Goal: Information Seeking & Learning: Learn about a topic

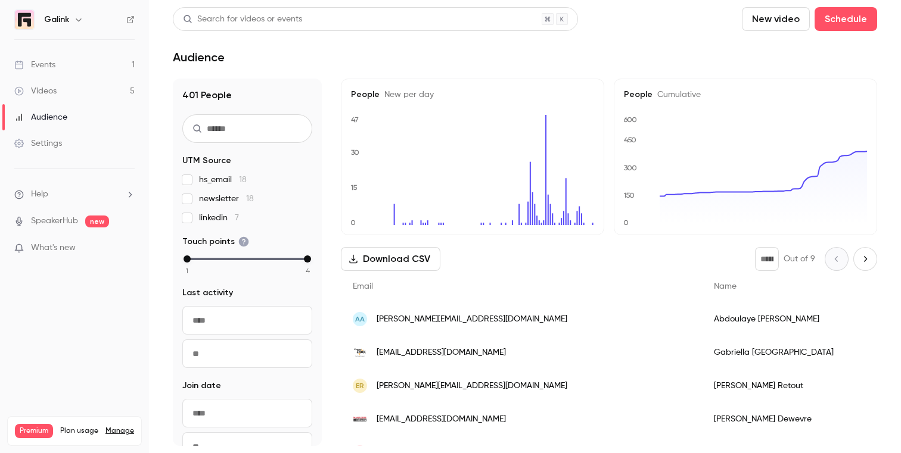
click at [102, 95] on link "Videos 5" at bounding box center [74, 91] width 149 height 26
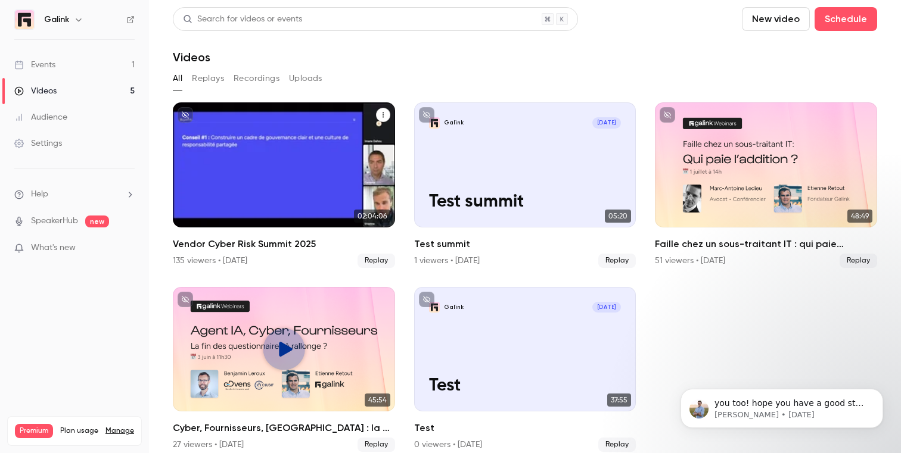
scroll to position [13, 0]
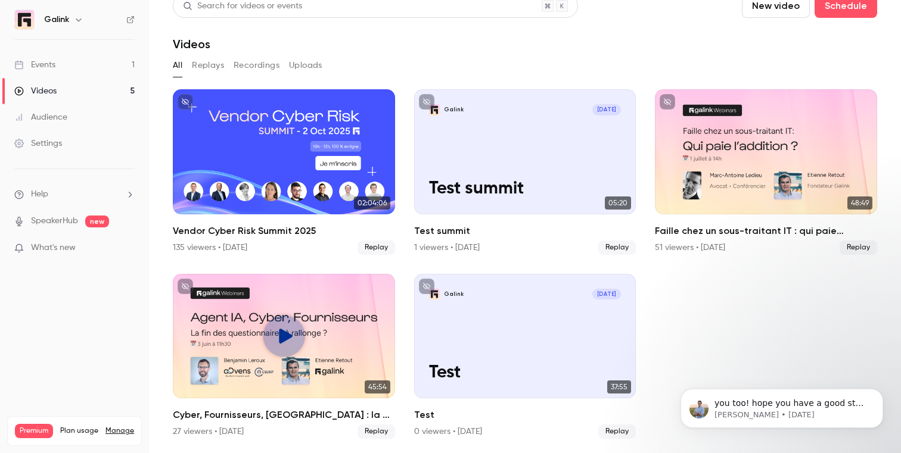
click at [63, 64] on link "Events 1" at bounding box center [74, 65] width 149 height 26
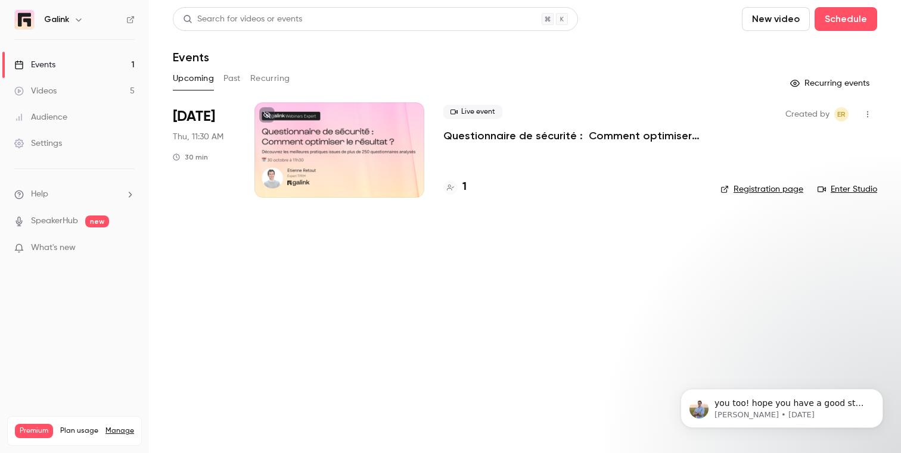
click at [77, 88] on link "Videos 5" at bounding box center [74, 91] width 149 height 26
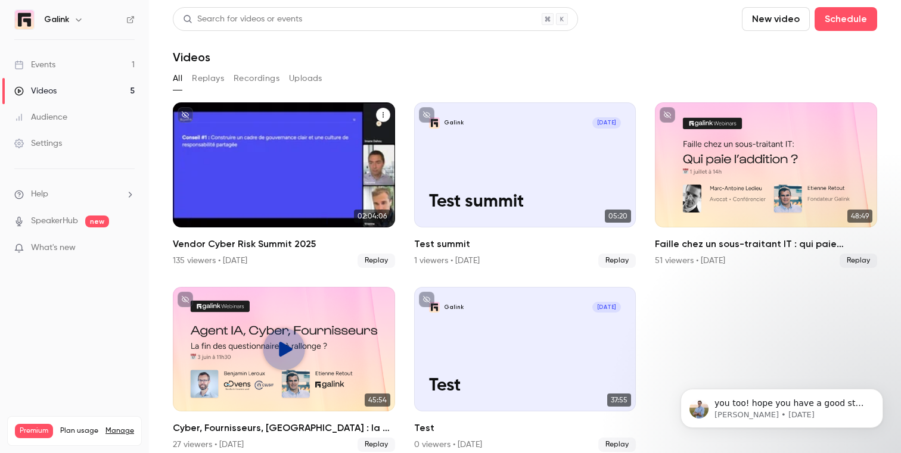
click at [216, 251] on div "Vendor Cyber Risk Summit 2025 135 viewers • [DATE] Replay" at bounding box center [284, 252] width 222 height 31
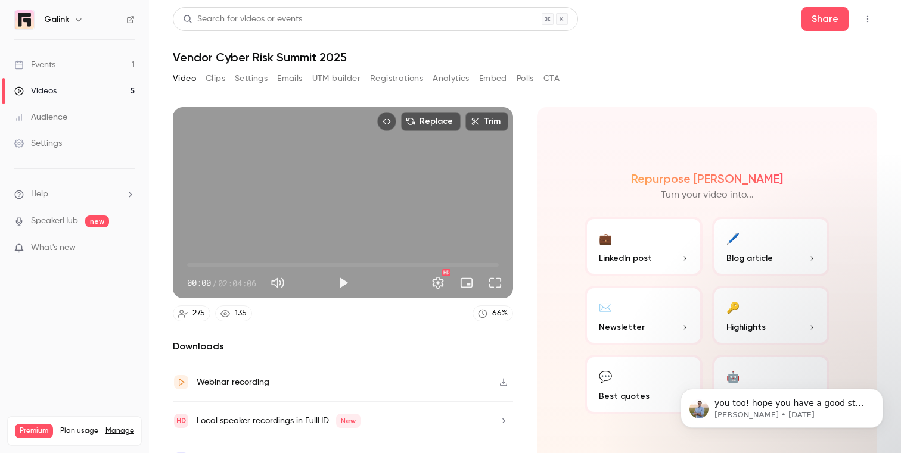
click at [430, 80] on div "Video Clips Settings Emails UTM builder Registrations Analytics Embed Polls CTA" at bounding box center [366, 78] width 387 height 19
click at [439, 80] on button "Analytics" at bounding box center [451, 78] width 37 height 19
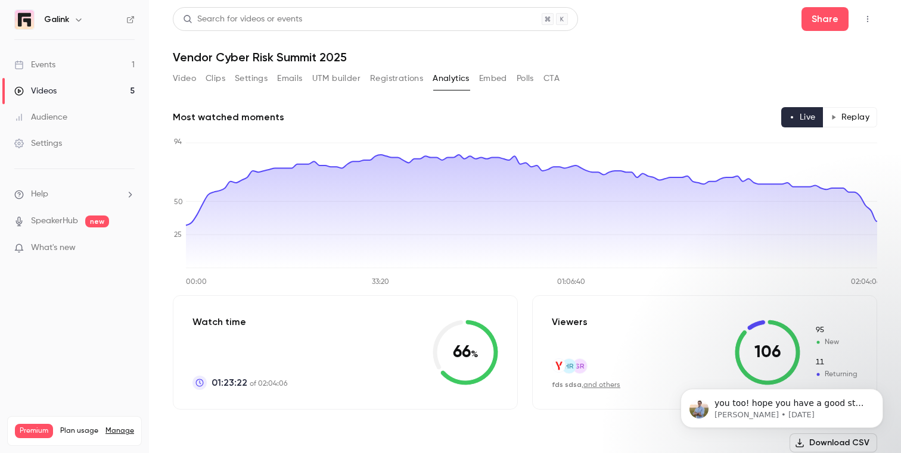
click at [178, 79] on button "Video" at bounding box center [184, 78] width 23 height 19
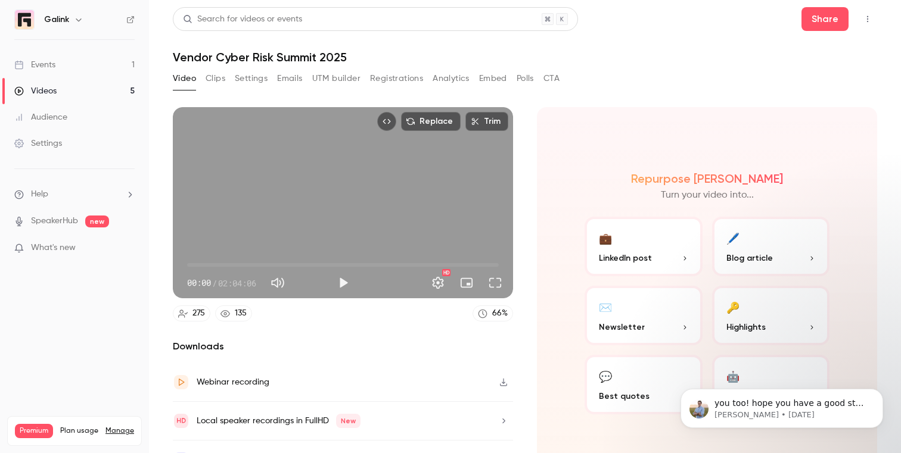
click at [213, 77] on button "Clips" at bounding box center [216, 78] width 20 height 19
